Goal: Navigation & Orientation: Find specific page/section

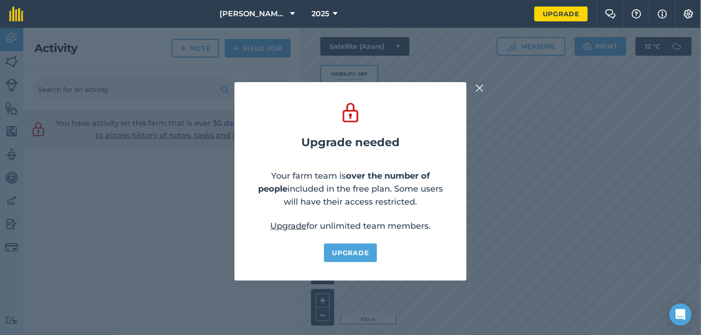
click at [479, 92] on img at bounding box center [479, 88] width 8 height 11
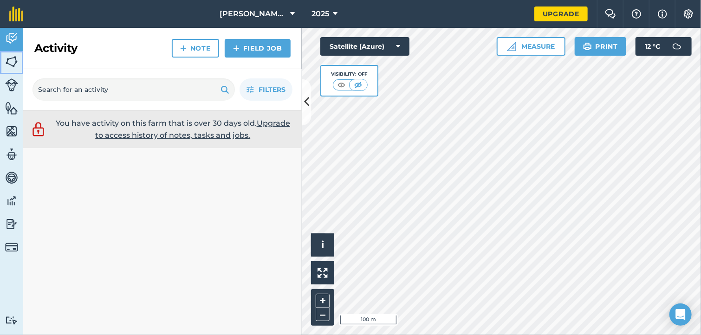
click at [14, 61] on img at bounding box center [11, 62] width 13 height 14
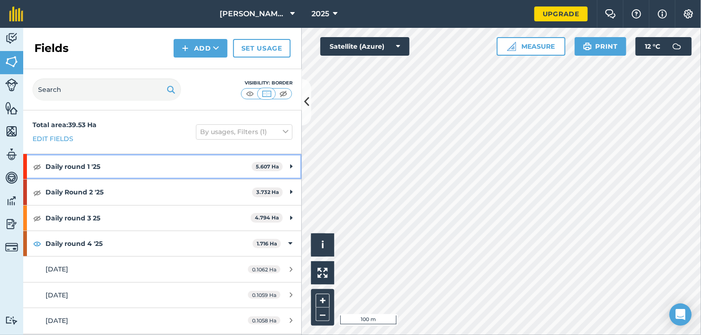
click at [75, 171] on strong "Daily round 1 '25" at bounding box center [148, 166] width 206 height 25
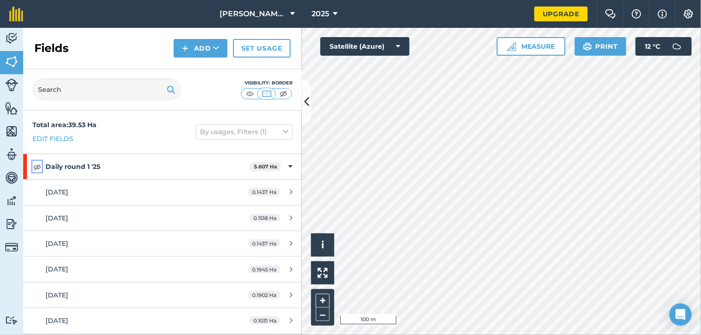
click at [35, 166] on img at bounding box center [37, 166] width 8 height 11
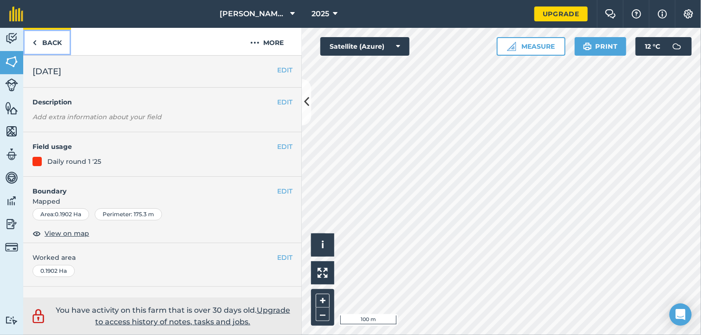
click at [52, 44] on link "Back" at bounding box center [47, 41] width 48 height 27
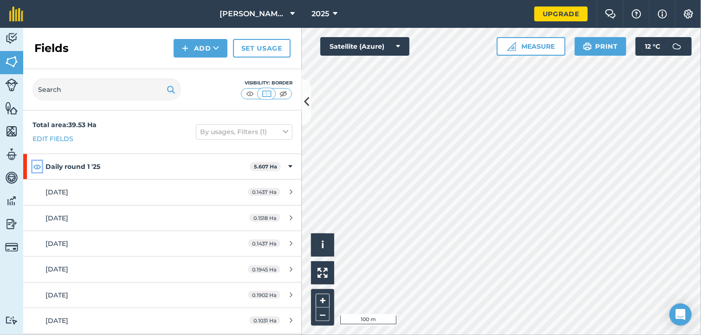
click at [37, 167] on img at bounding box center [37, 166] width 8 height 11
click at [38, 167] on img at bounding box center [37, 166] width 8 height 11
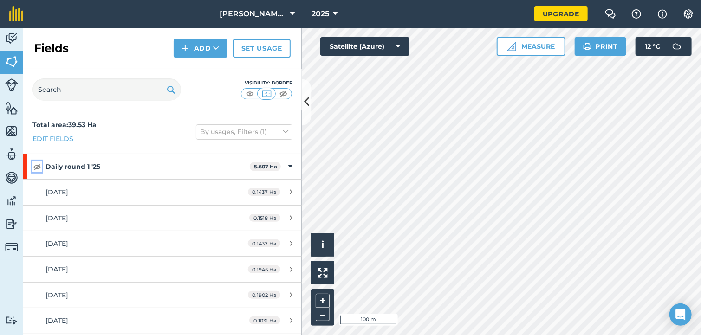
click at [39, 167] on img at bounding box center [37, 166] width 8 height 11
click at [39, 166] on img at bounding box center [37, 166] width 8 height 11
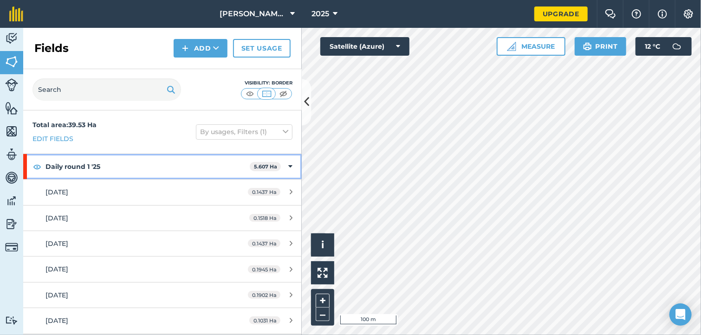
click at [42, 166] on div "Daily round 1 '25 5.607 Ha" at bounding box center [162, 166] width 278 height 25
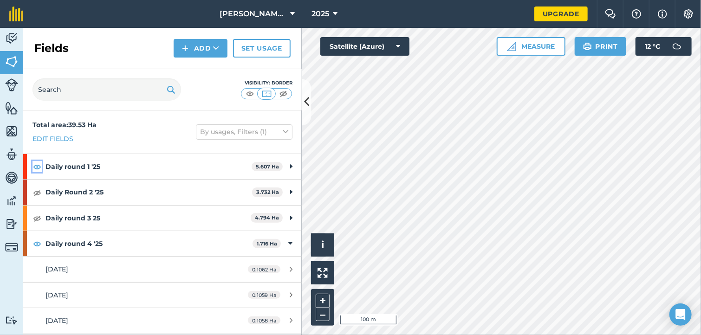
click at [37, 166] on img at bounding box center [37, 166] width 8 height 11
click at [37, 194] on img at bounding box center [37, 192] width 8 height 11
click at [39, 219] on img at bounding box center [37, 218] width 8 height 11
click at [37, 242] on img at bounding box center [37, 243] width 8 height 11
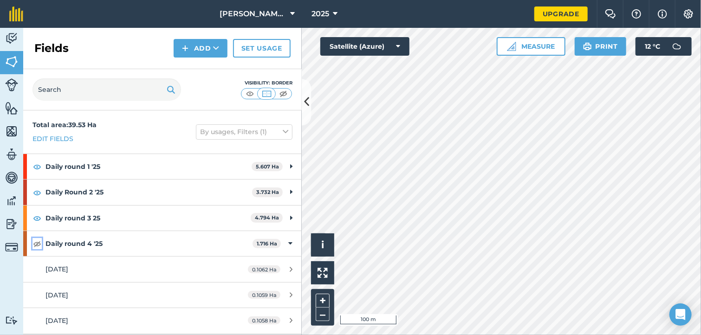
click at [41, 247] on img at bounding box center [37, 243] width 8 height 11
click at [37, 218] on img at bounding box center [37, 218] width 8 height 11
click at [36, 168] on img at bounding box center [37, 166] width 8 height 11
drag, startPoint x: 36, startPoint y: 168, endPoint x: 39, endPoint y: 180, distance: 12.5
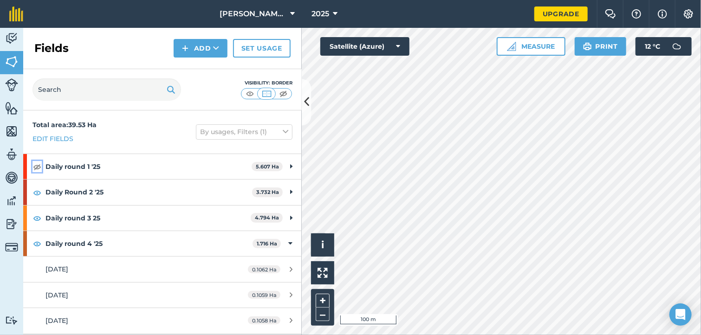
click at [36, 168] on img at bounding box center [37, 166] width 8 height 11
click at [37, 168] on img at bounding box center [37, 166] width 8 height 11
click at [36, 192] on img at bounding box center [37, 192] width 8 height 11
click at [36, 193] on img at bounding box center [37, 192] width 8 height 11
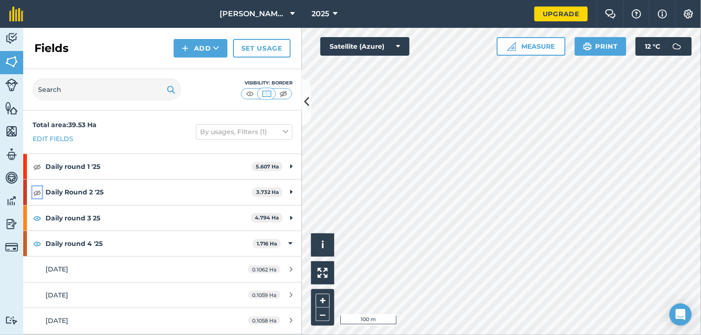
click at [36, 193] on img at bounding box center [37, 192] width 8 height 11
click at [37, 193] on img at bounding box center [37, 192] width 8 height 11
click at [37, 217] on img at bounding box center [37, 218] width 8 height 11
click at [37, 219] on img at bounding box center [37, 218] width 8 height 11
